Goal: Information Seeking & Learning: Learn about a topic

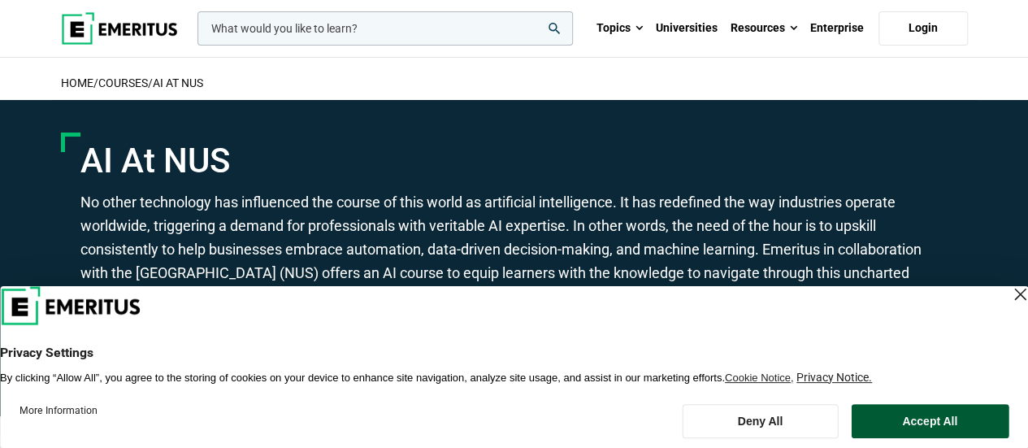
click at [928, 418] on button "Accept All" at bounding box center [929, 421] width 158 height 34
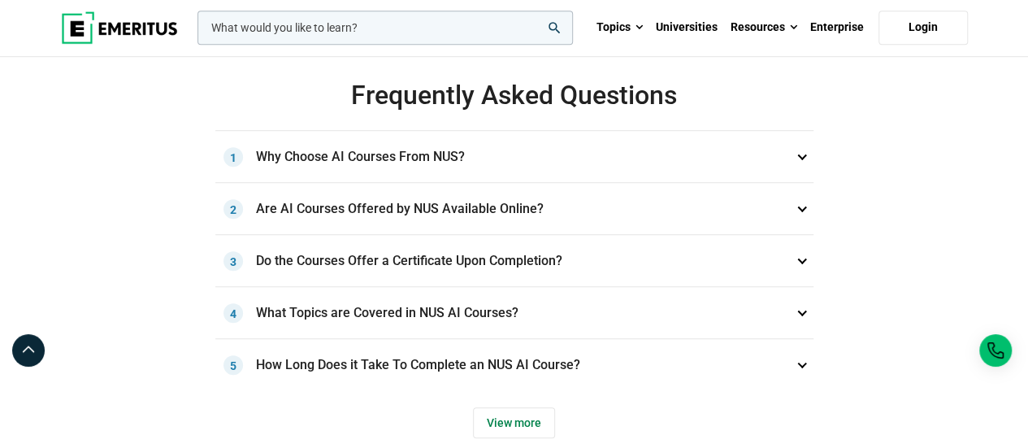
scroll to position [563, 0]
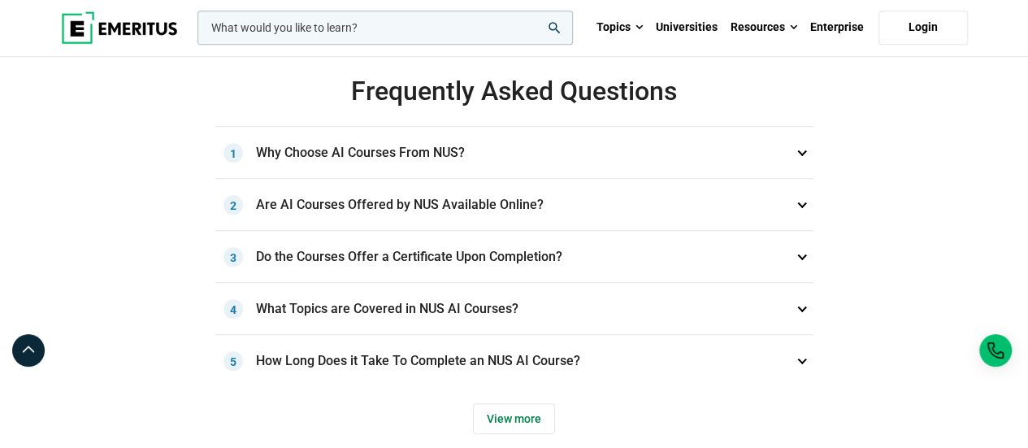
click at [798, 154] on h3 "Why Choose AI Courses From NUS? 1" at bounding box center [514, 153] width 598 height 52
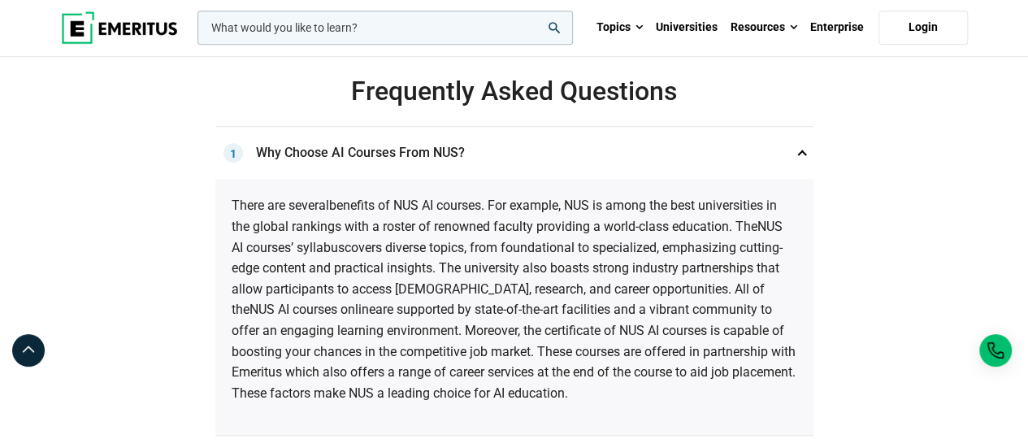
click at [798, 154] on h3 "Why Choose AI Courses From NUS? 1" at bounding box center [514, 153] width 598 height 52
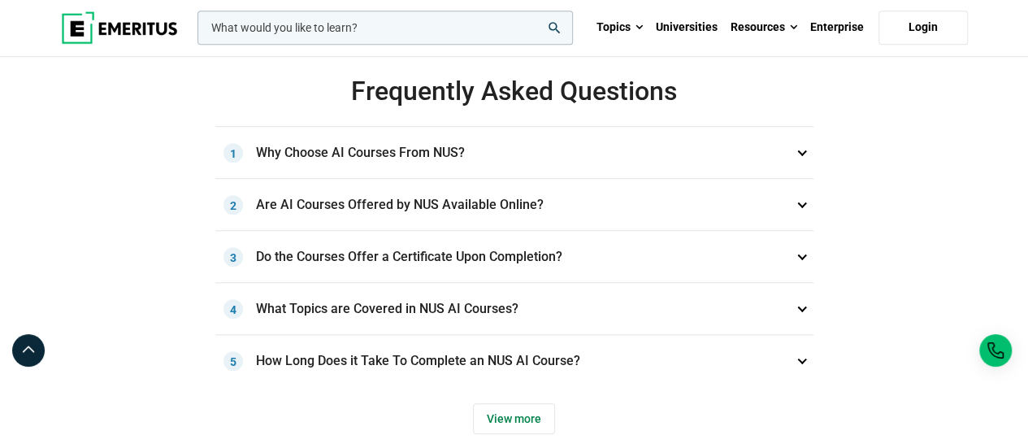
click at [799, 204] on h3 "Are AI Courses Offered by NUS Available Online? 2" at bounding box center [514, 205] width 598 height 52
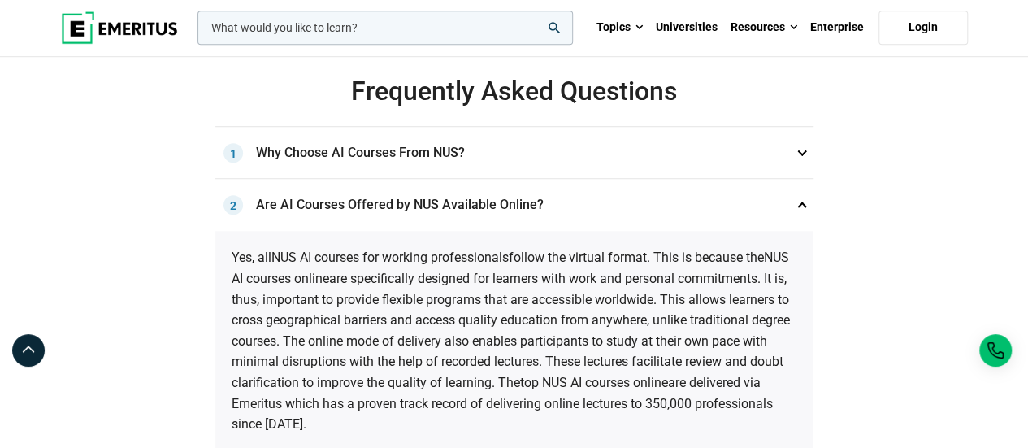
click at [799, 204] on h3 "Are AI Courses Offered by NUS Available Online? 2" at bounding box center [514, 205] width 598 height 52
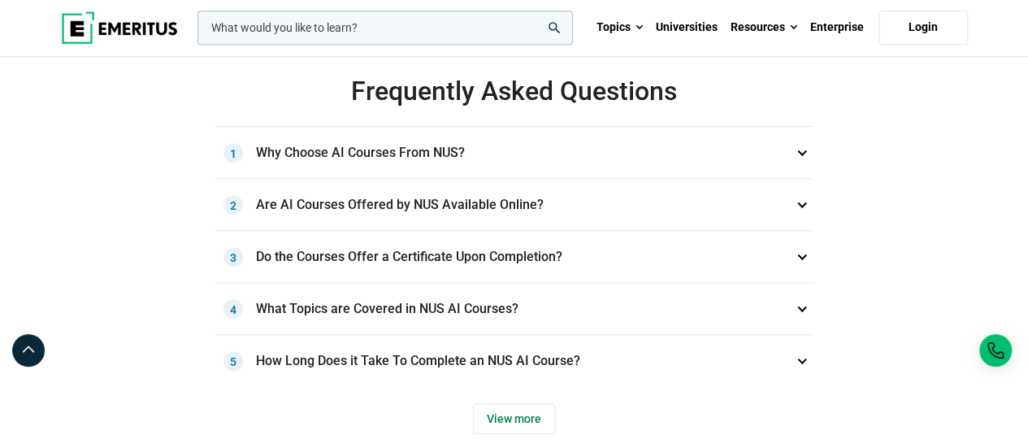
click at [800, 250] on h3 "Do the Courses Offer a Certificate Upon Completion? 3" at bounding box center [514, 257] width 598 height 52
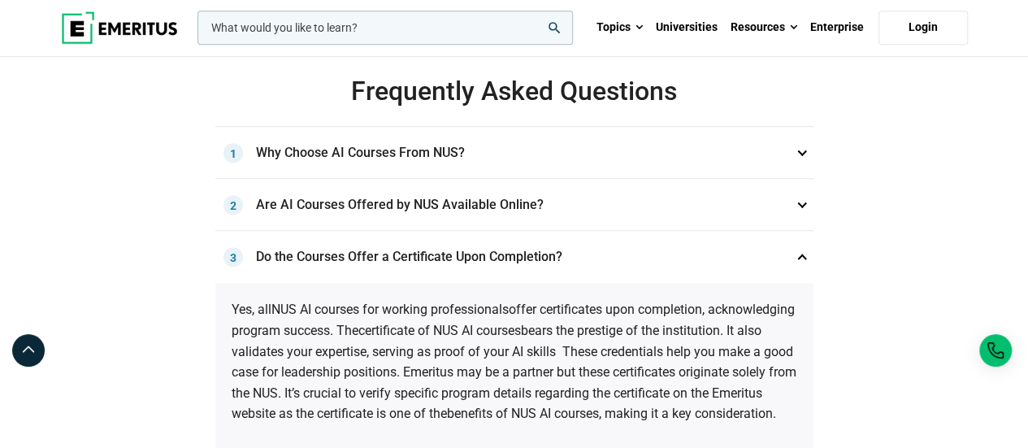
click at [800, 250] on h3 "Do the Courses Offer a Certificate Upon Completion? 3" at bounding box center [514, 257] width 598 height 52
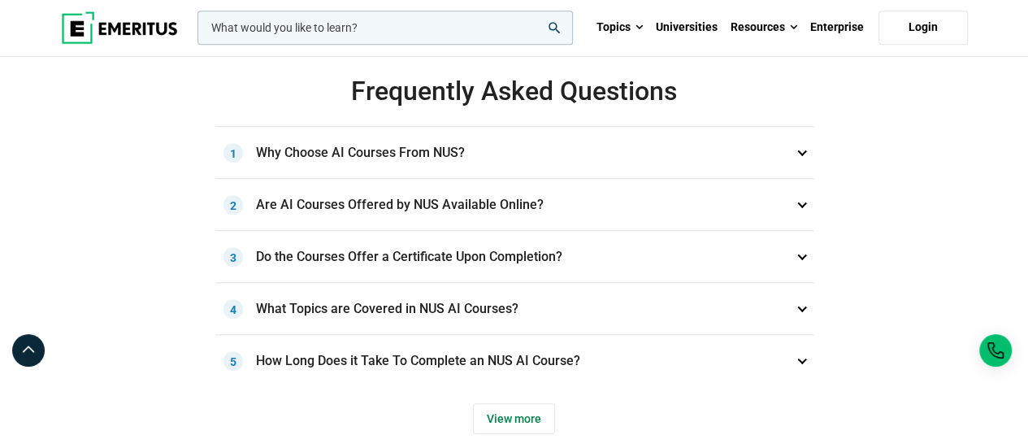
click at [799, 305] on h3 "What Topics are Covered in NUS AI Courses? 4" at bounding box center [514, 309] width 598 height 52
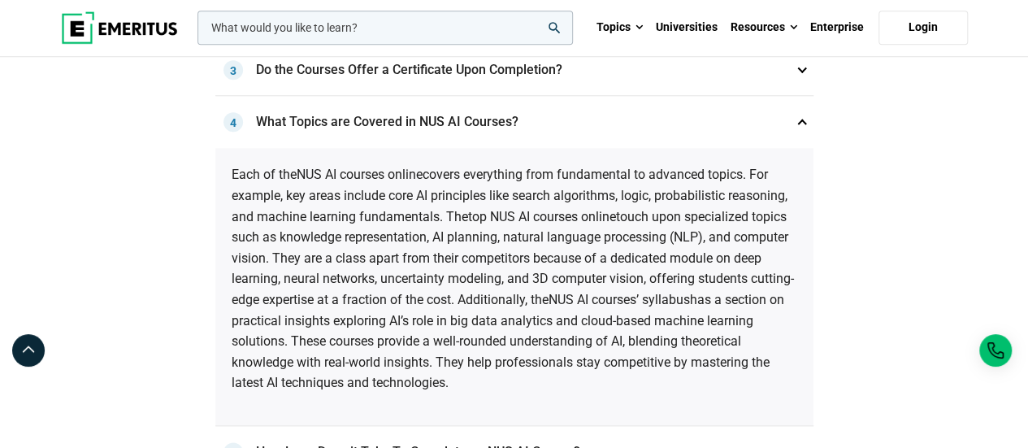
scroll to position [725, 0]
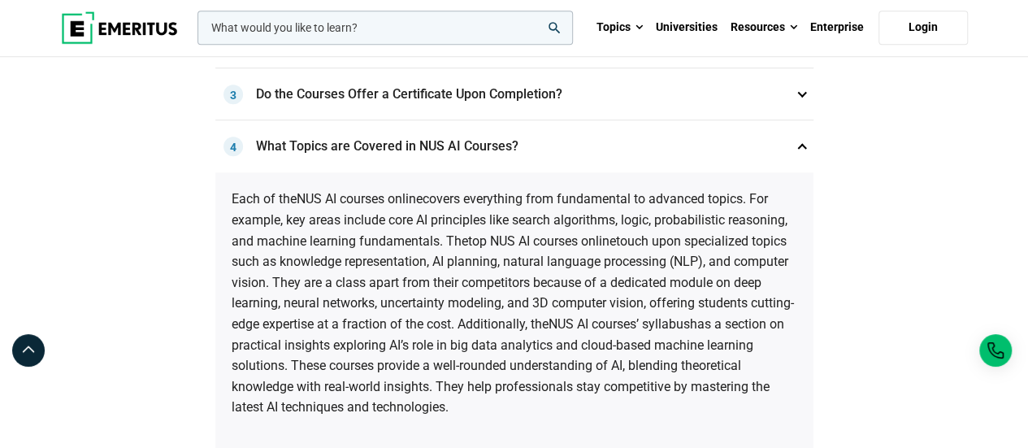
click at [803, 139] on h3 "What Topics are Covered in NUS AI Courses? 4" at bounding box center [514, 146] width 598 height 52
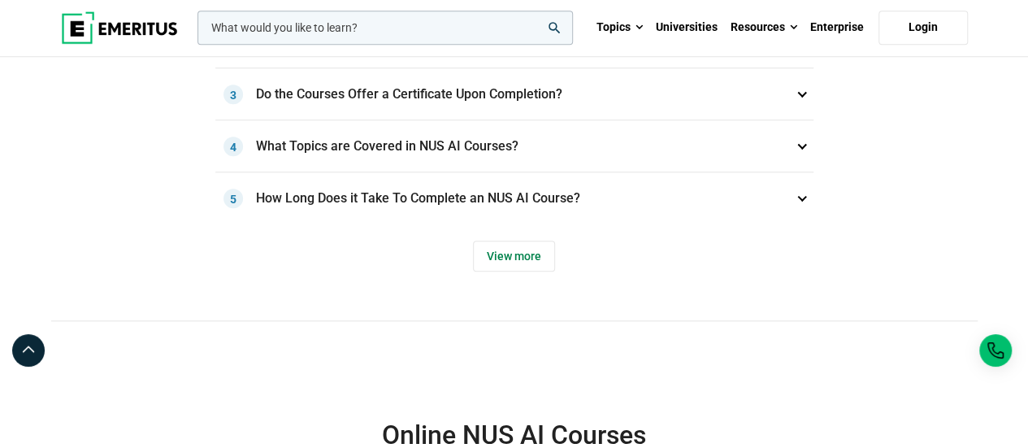
click at [798, 196] on h3 "How Long Does it Take To Complete an NUS AI Course? 5" at bounding box center [514, 198] width 598 height 52
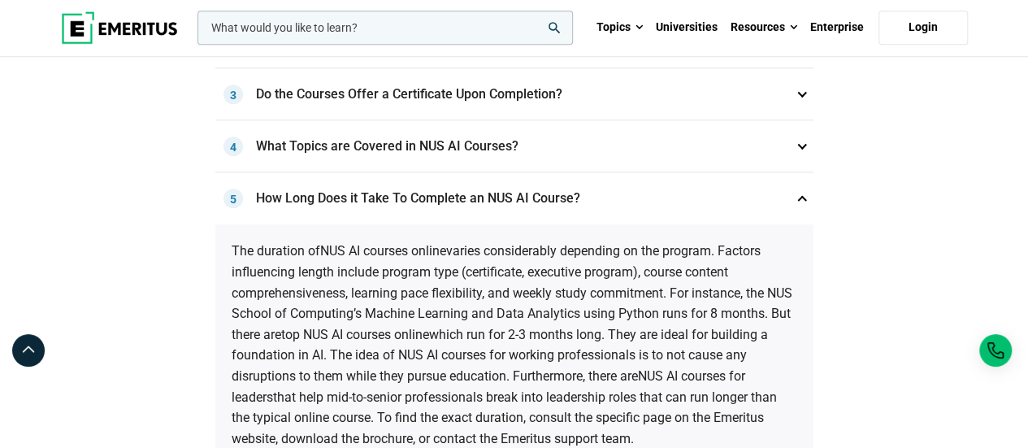
click at [798, 196] on h3 "How Long Does it Take To Complete an NUS AI Course? 5" at bounding box center [514, 198] width 598 height 52
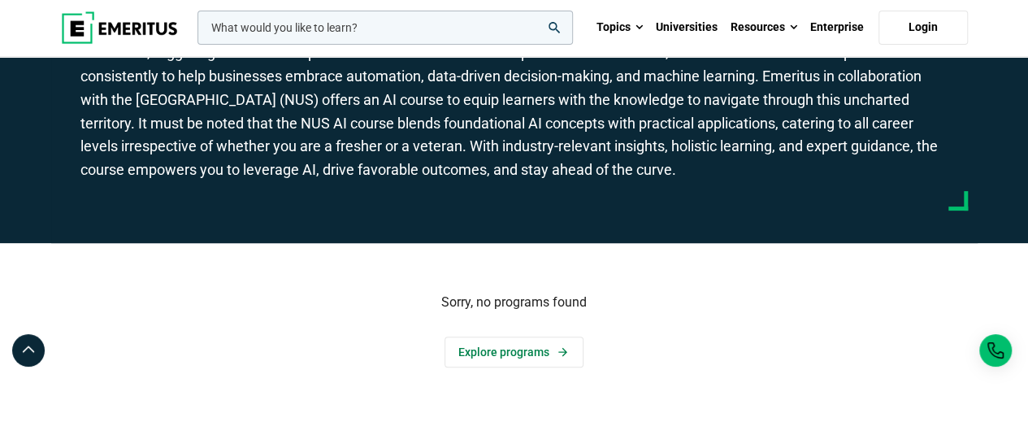
scroll to position [0, 0]
